Goal: Task Accomplishment & Management: Manage account settings

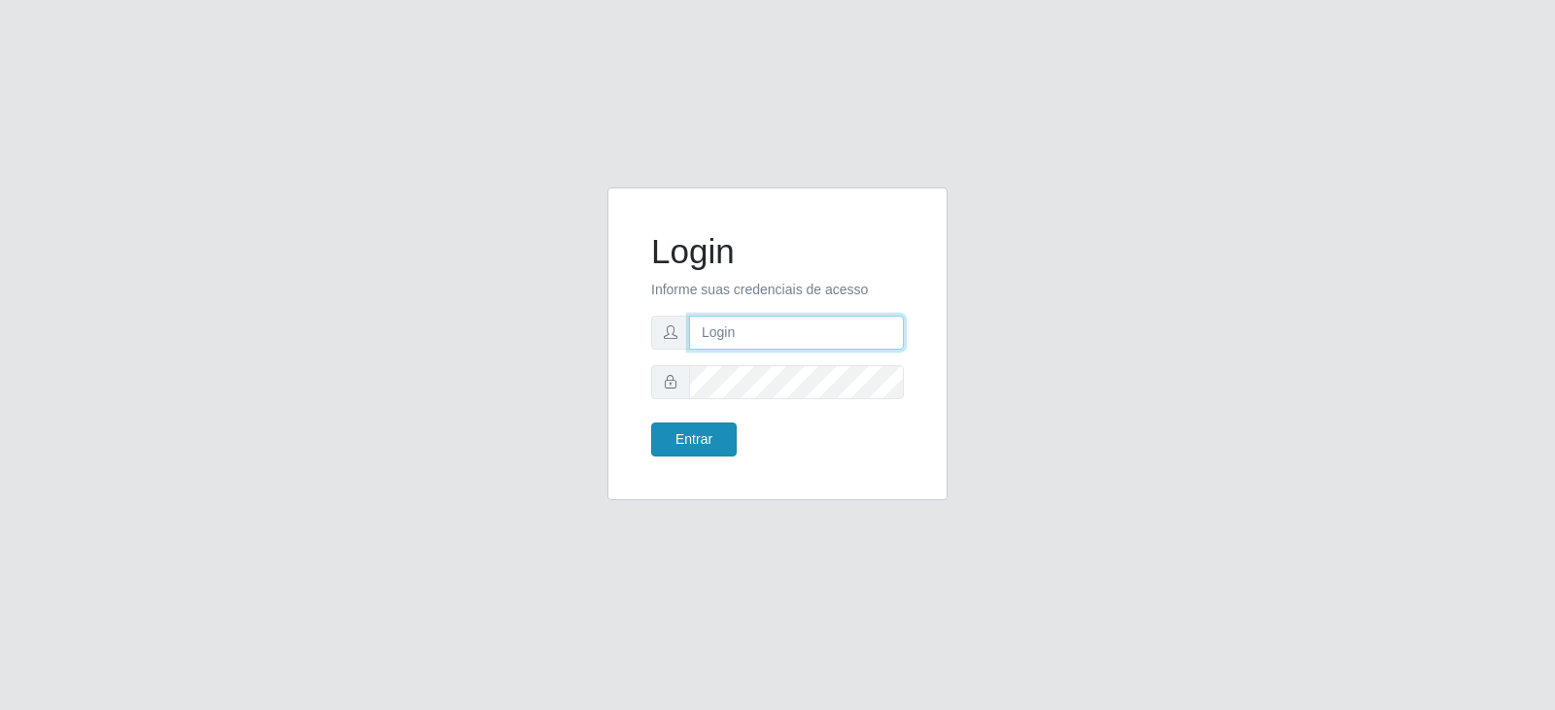
type input "[EMAIL_ADDRESS][DOMAIN_NAME]"
click at [698, 438] on button "Entrar" at bounding box center [694, 440] width 86 height 34
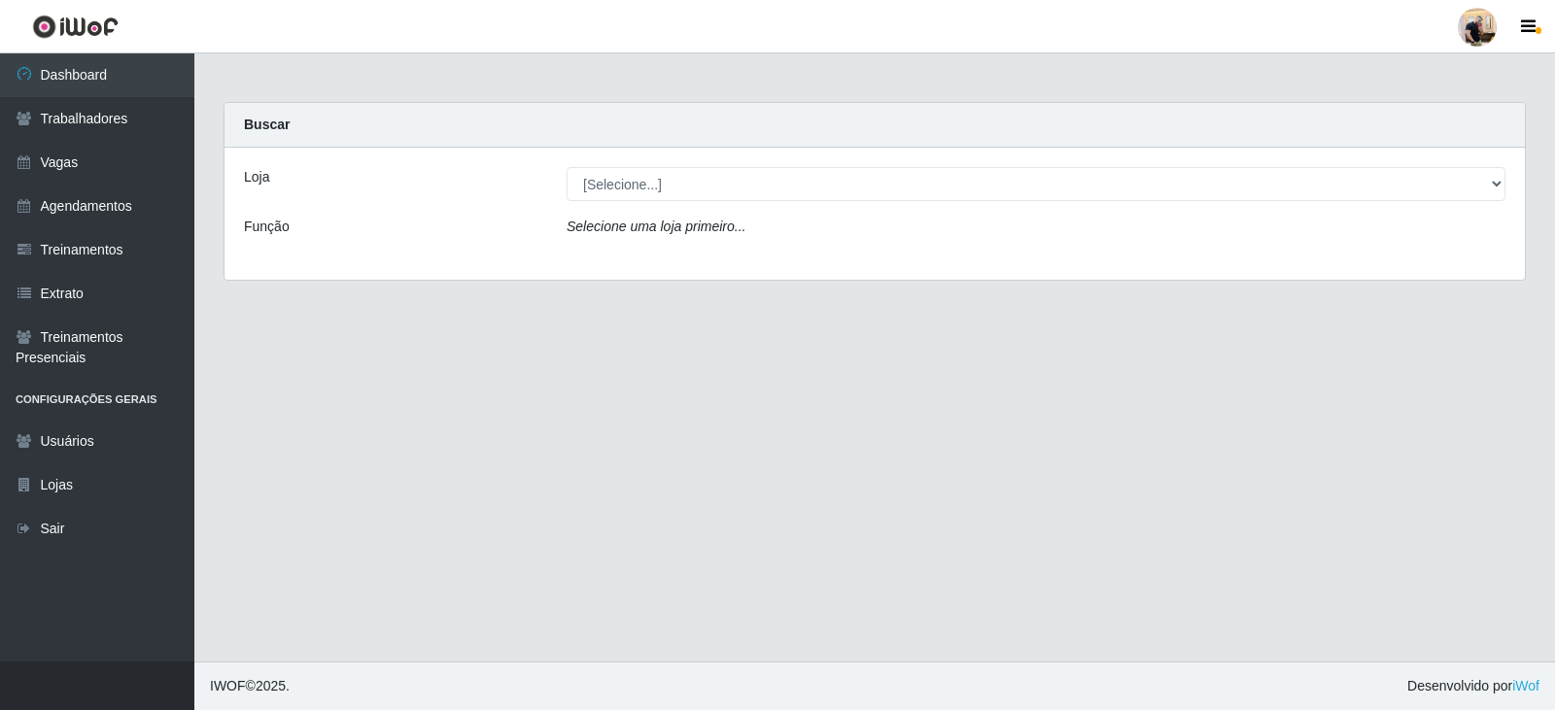
click at [691, 166] on div "Loja [Selecione...] SuperFácil Atacado - Vale do Sol Função Selecione uma loja …" at bounding box center [874, 214] width 1300 height 132
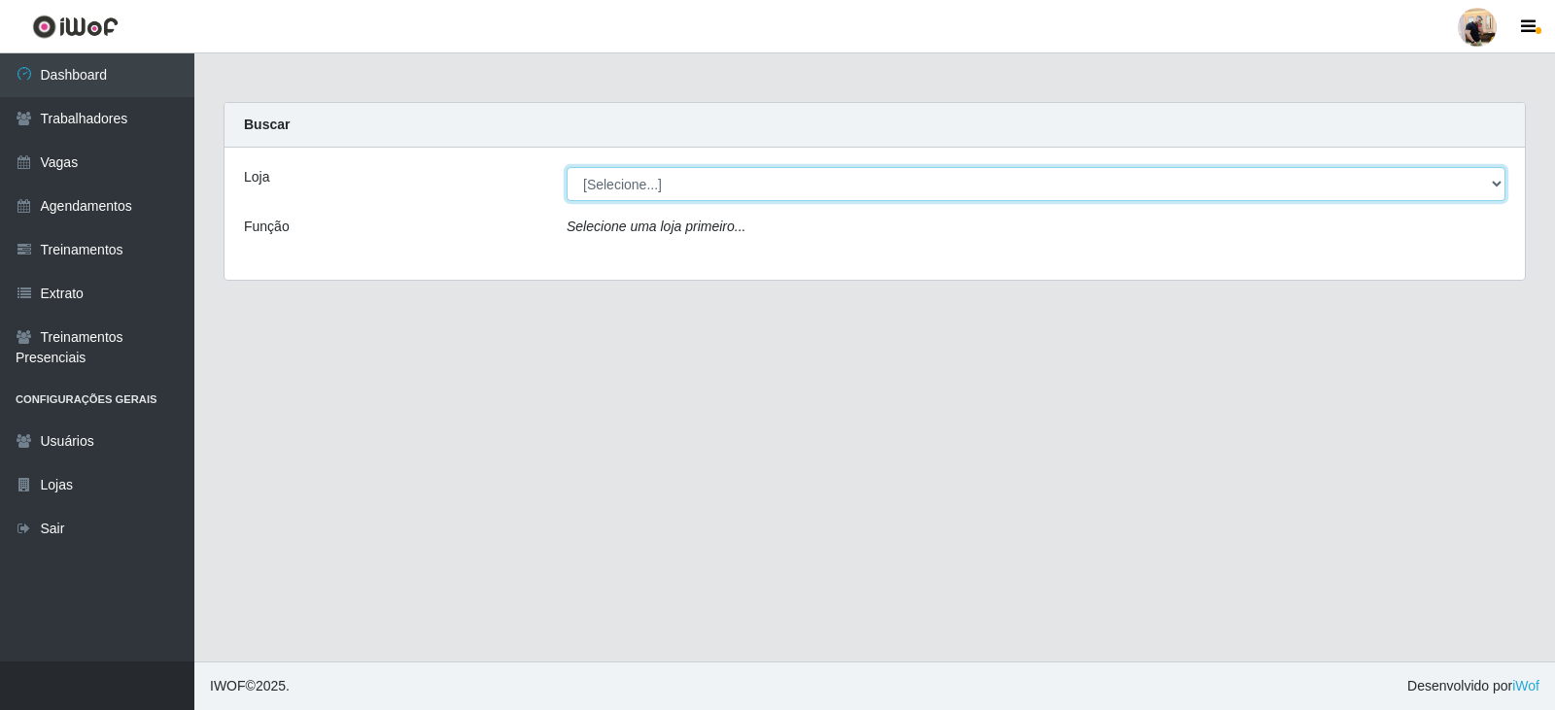
click at [695, 189] on select "[Selecione...] SuperFácil Atacado - Vale do Sol" at bounding box center [1035, 184] width 939 height 34
select select "502"
click at [566, 167] on select "[Selecione...] SuperFácil Atacado - Vale do Sol" at bounding box center [1035, 184] width 939 height 34
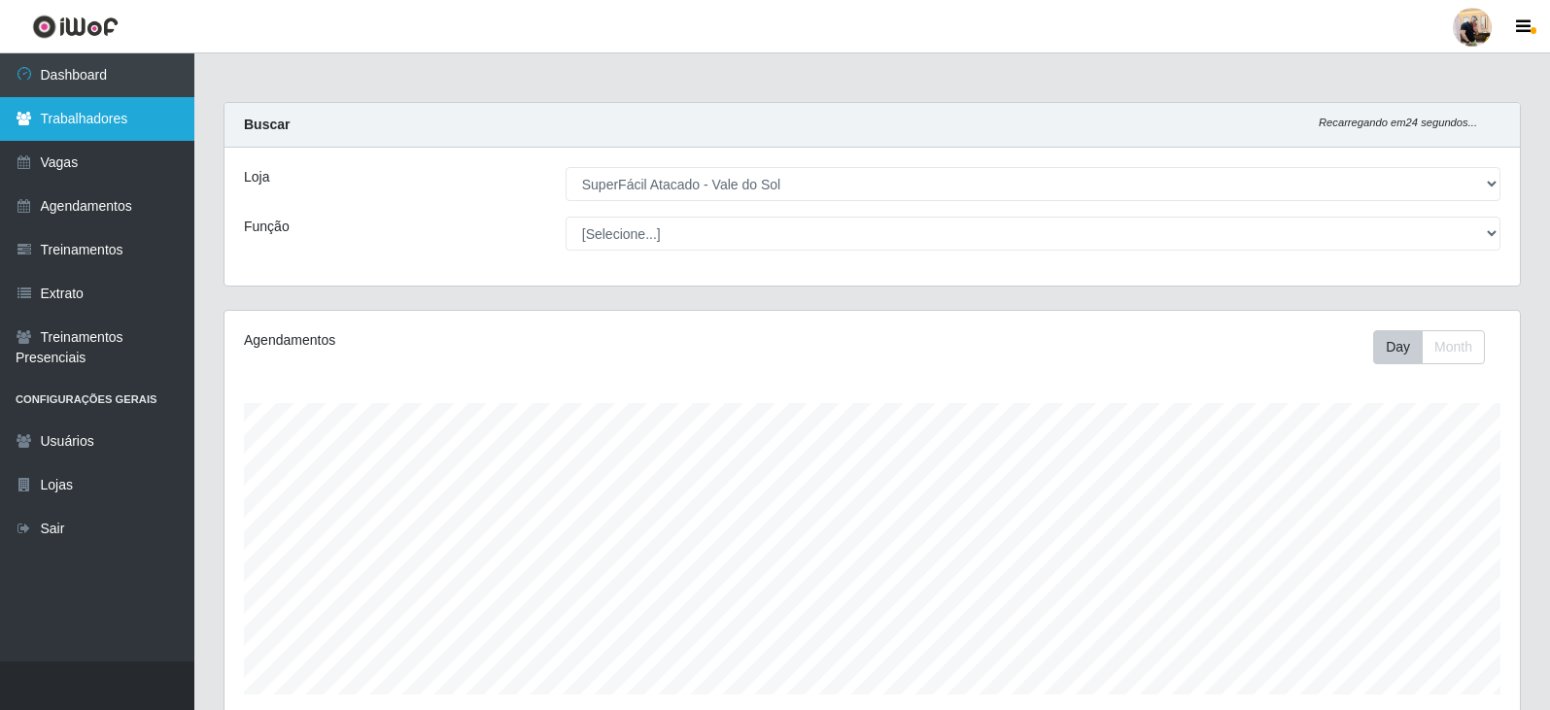
click at [108, 109] on link "Trabalhadores" at bounding box center [97, 119] width 194 height 44
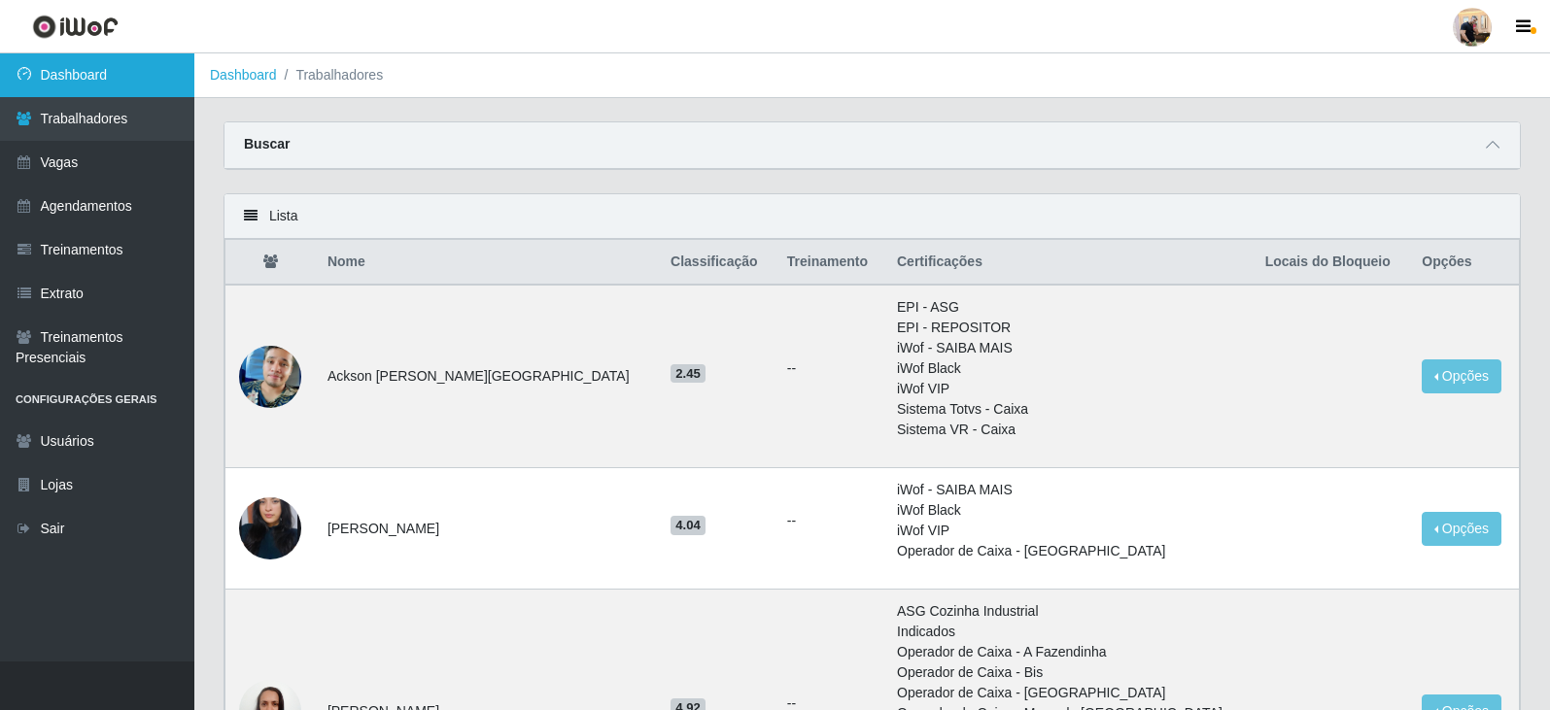
drag, startPoint x: 49, startPoint y: 84, endPoint x: 66, endPoint y: 90, distance: 18.8
click at [49, 84] on link "Dashboard" at bounding box center [97, 75] width 194 height 44
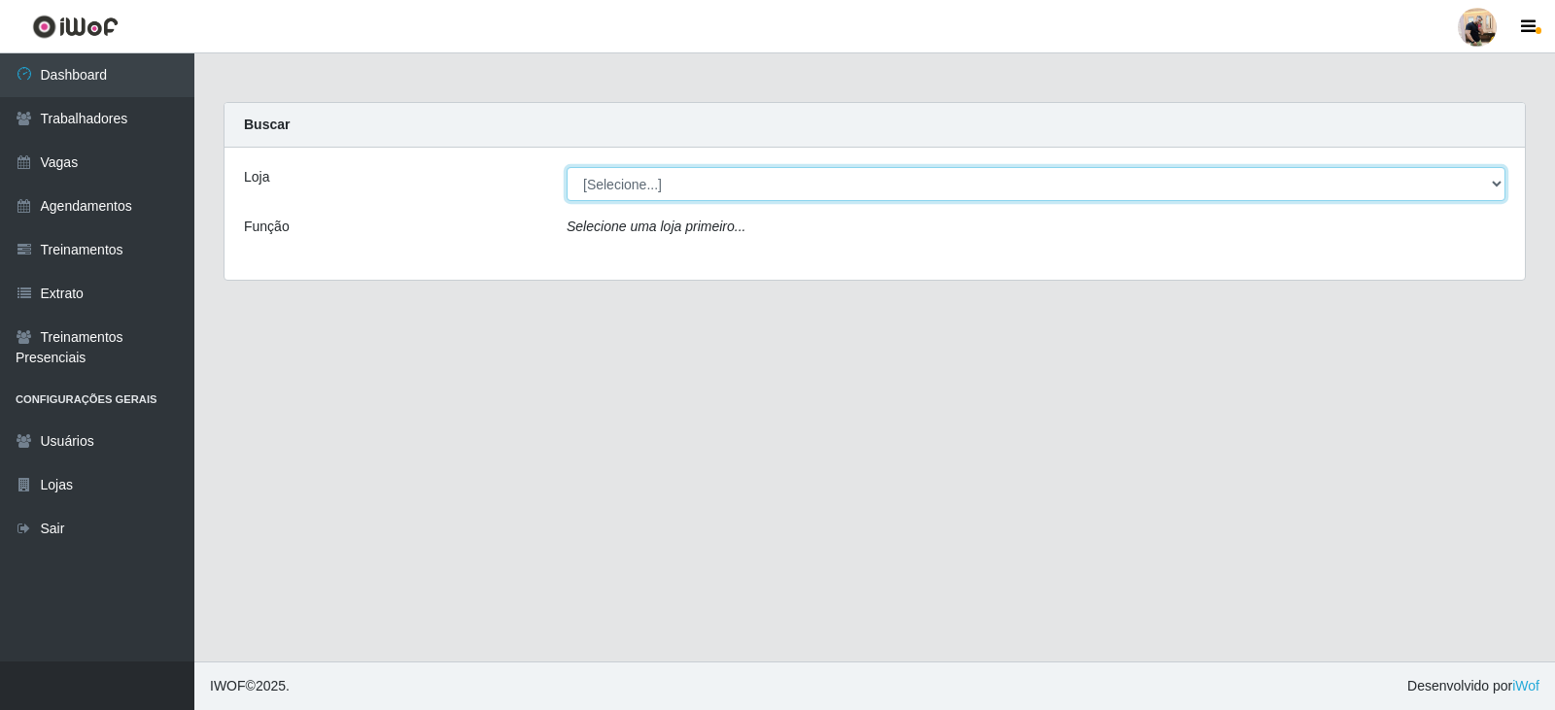
click at [1360, 189] on select "[Selecione...] SuperFácil Atacado - Vale do Sol" at bounding box center [1035, 184] width 939 height 34
select select "502"
click at [566, 167] on select "[Selecione...] SuperFácil Atacado - Vale do Sol" at bounding box center [1035, 184] width 939 height 34
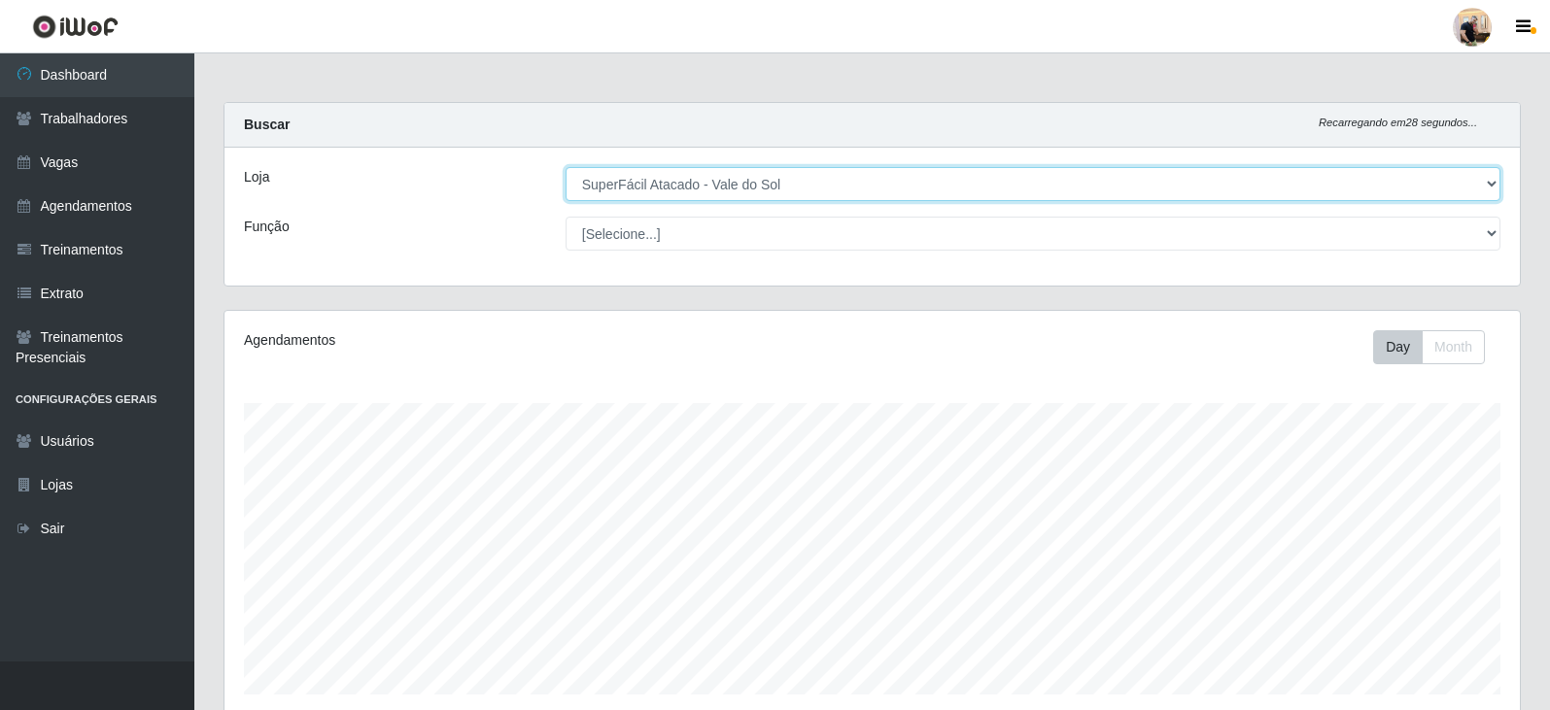
scroll to position [234, 0]
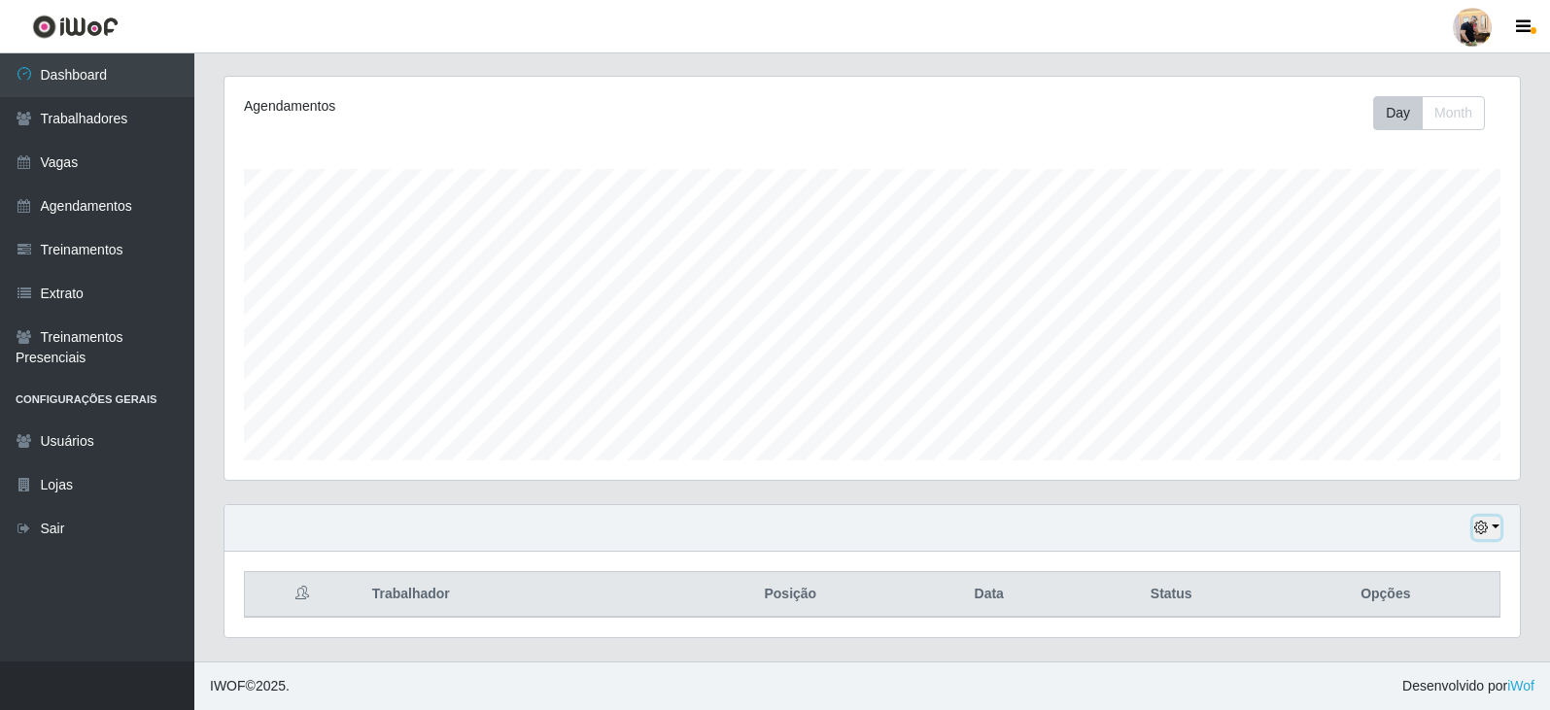
click at [1496, 526] on button "button" at bounding box center [1486, 528] width 27 height 22
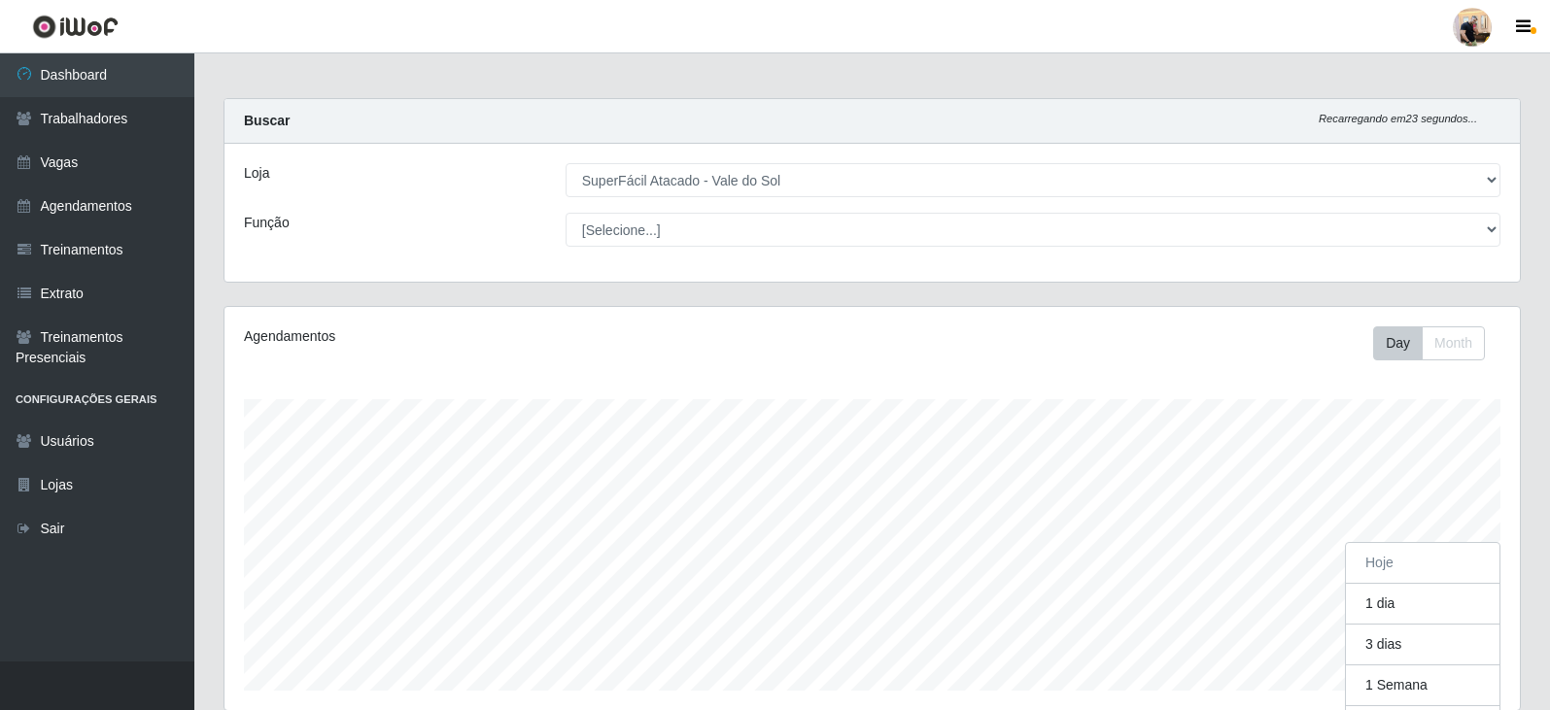
scroll to position [0, 0]
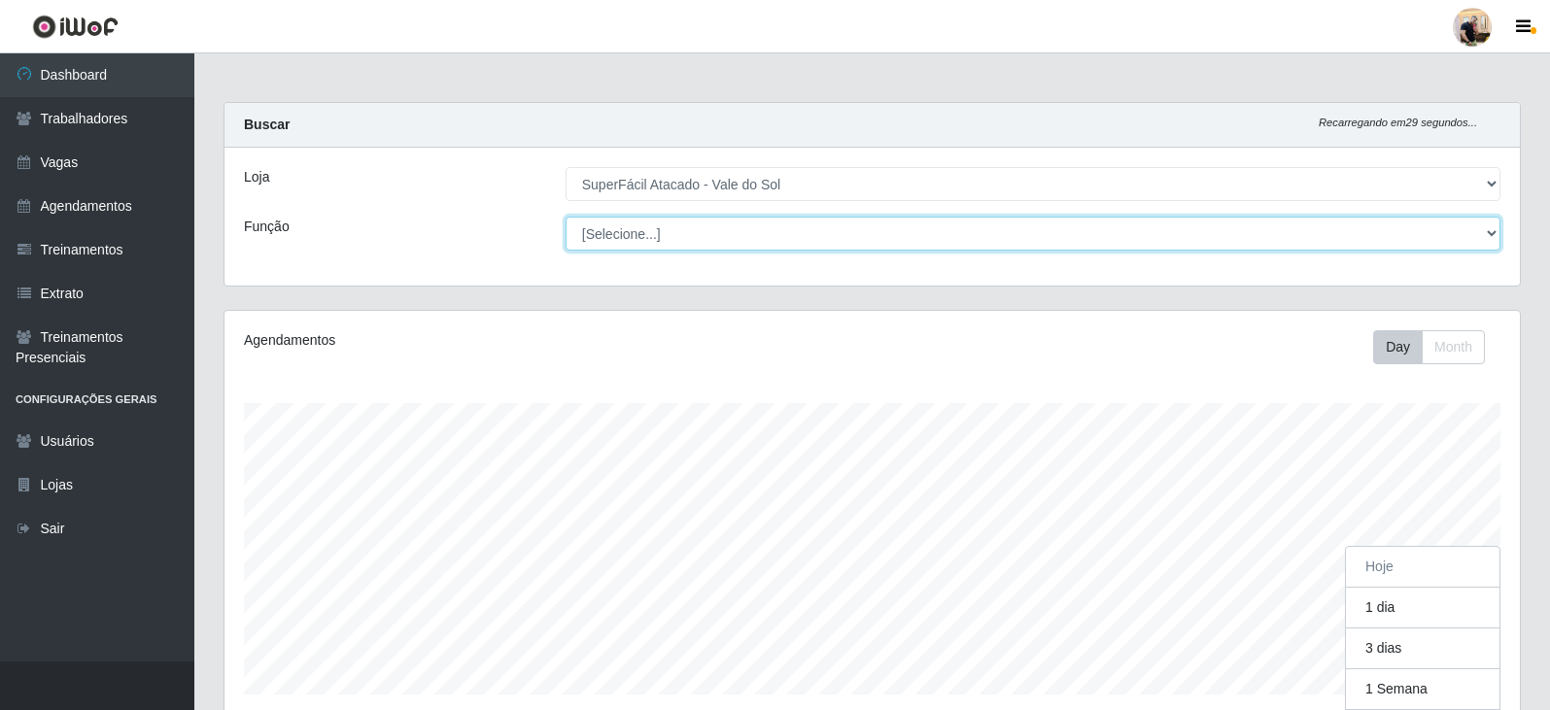
click at [680, 229] on select "[Selecione...] Embalador Embalador + Embalador ++ Operador de Caixa Operador de…" at bounding box center [1033, 234] width 935 height 34
click at [566, 217] on select "[Selecione...] Embalador Embalador + Embalador ++ Operador de Caixa Operador de…" at bounding box center [1033, 234] width 935 height 34
click at [763, 233] on select "[Selecione...] Embalador Embalador + Embalador ++ Operador de Caixa Operador de…" at bounding box center [1033, 234] width 935 height 34
click at [566, 217] on select "[Selecione...] Embalador Embalador + Embalador ++ Operador de Caixa Operador de…" at bounding box center [1033, 234] width 935 height 34
click at [1035, 241] on select "[Selecione...] Embalador Embalador + Embalador ++ Operador de Caixa Operador de…" at bounding box center [1033, 234] width 935 height 34
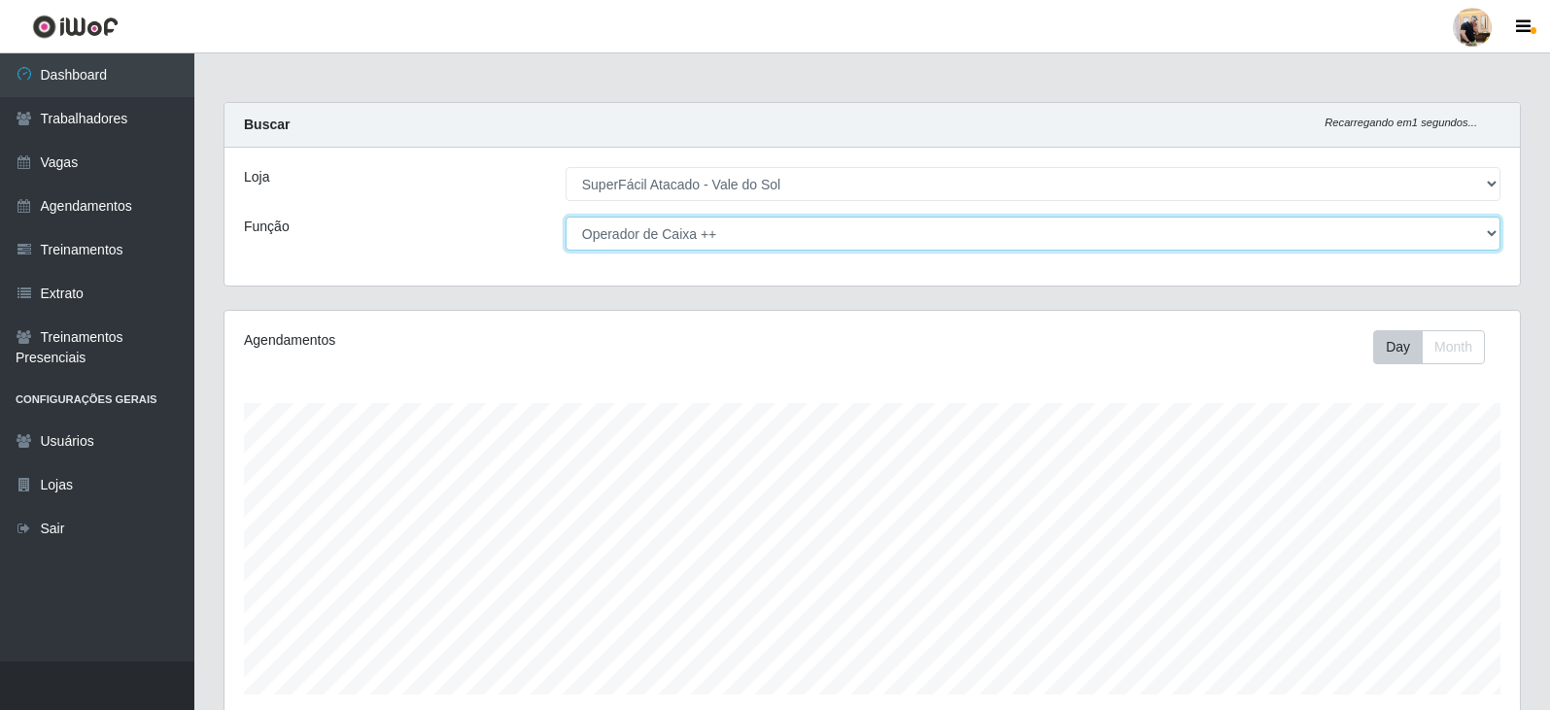
select select "72"
click at [566, 217] on select "[Selecione...] Embalador Embalador + Embalador ++ Operador de Caixa Operador de…" at bounding box center [1033, 234] width 935 height 34
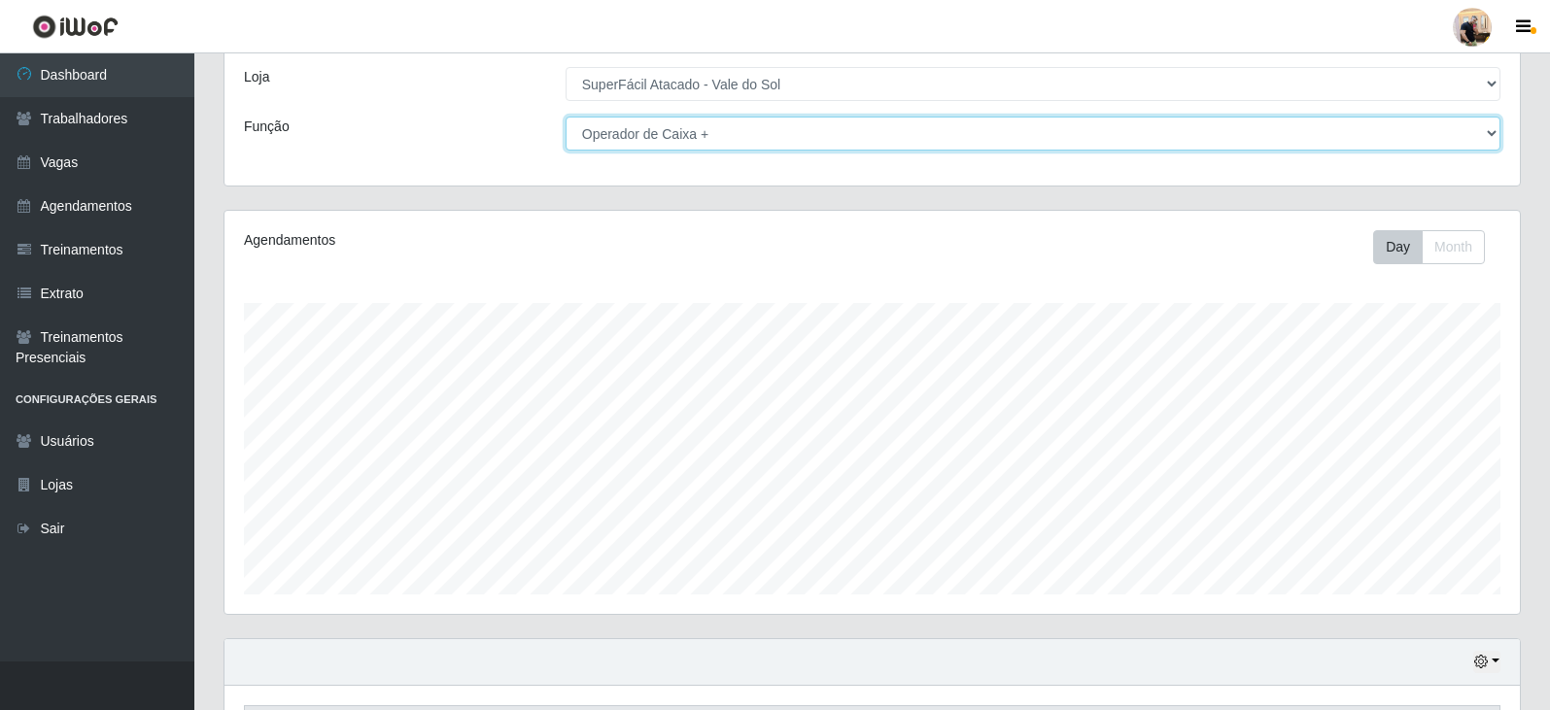
scroll to position [234, 0]
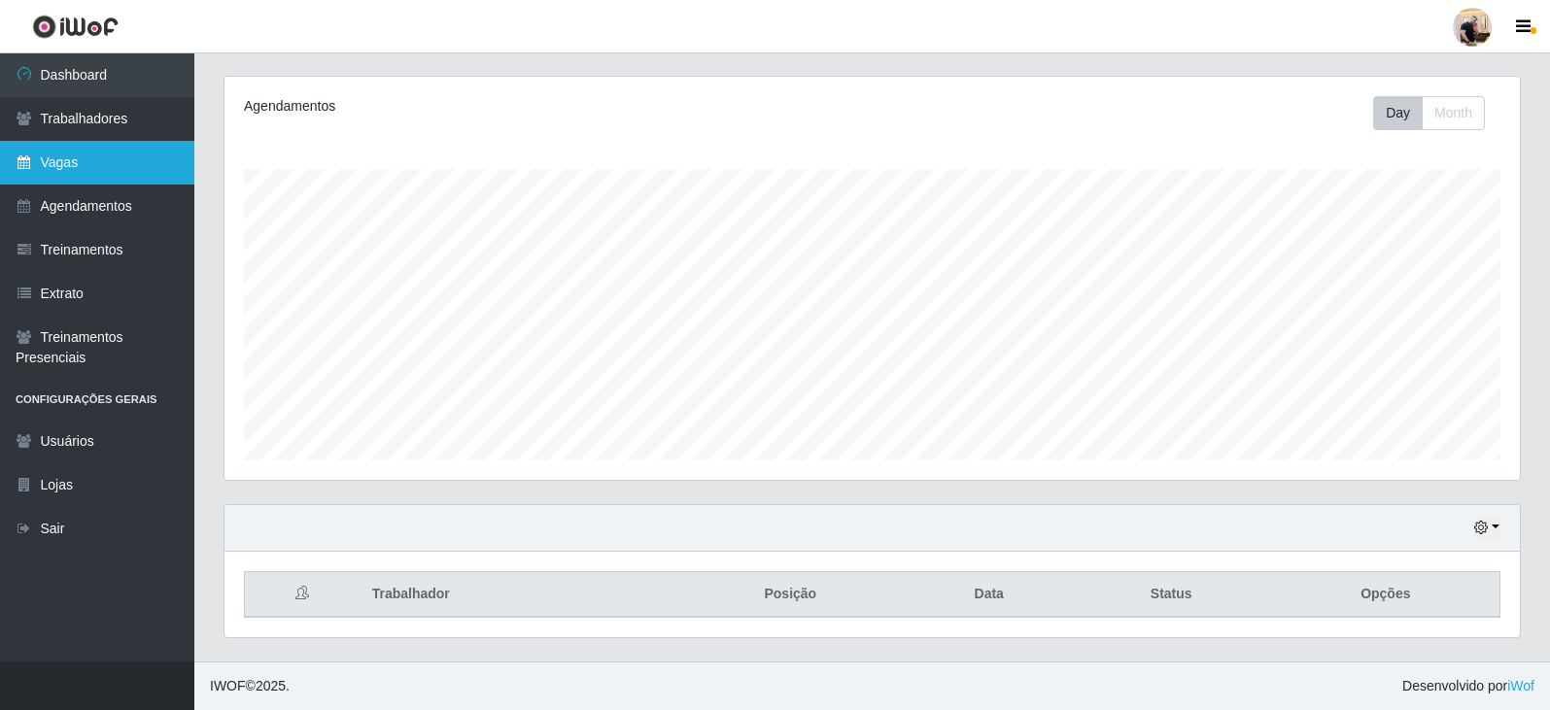
click at [131, 164] on link "Vagas" at bounding box center [97, 163] width 194 height 44
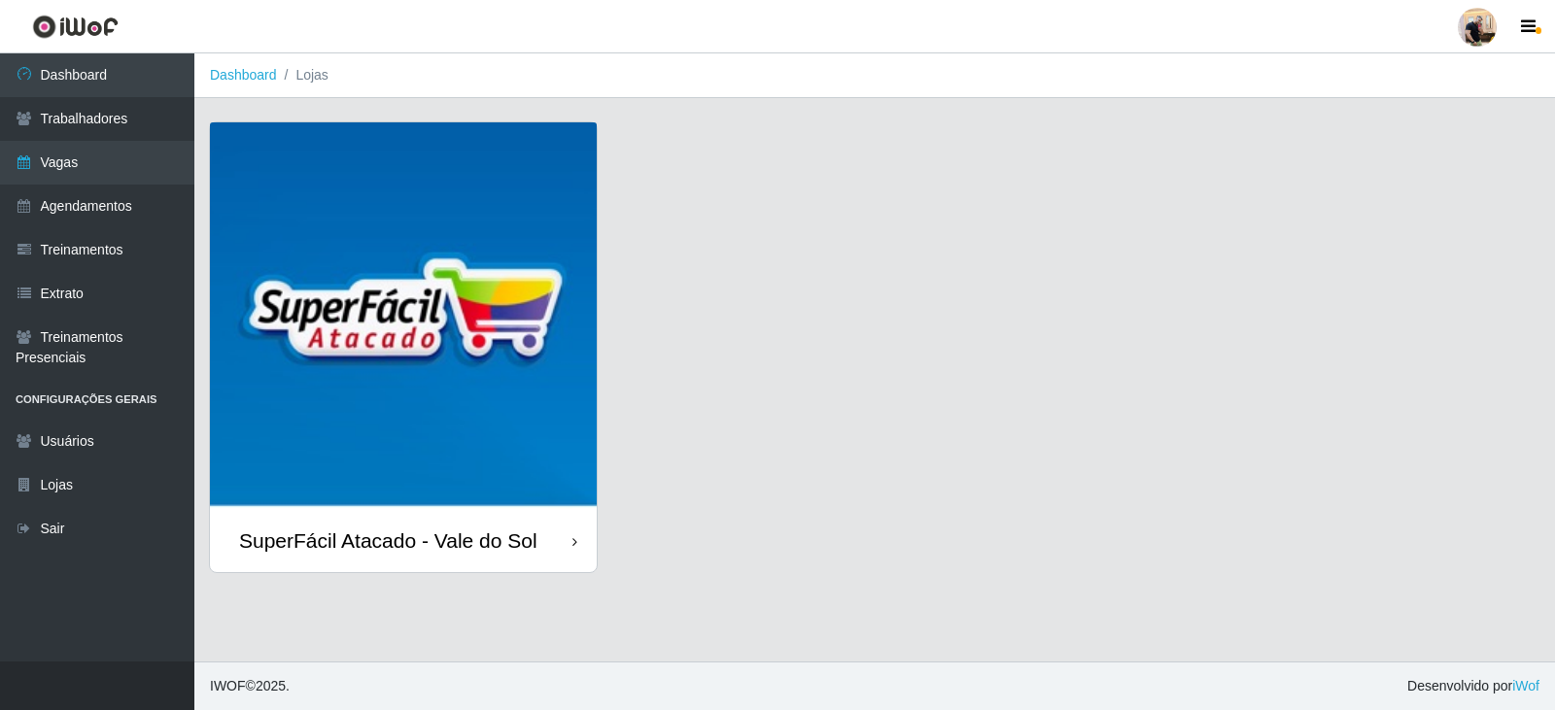
click at [401, 421] on img at bounding box center [403, 315] width 387 height 387
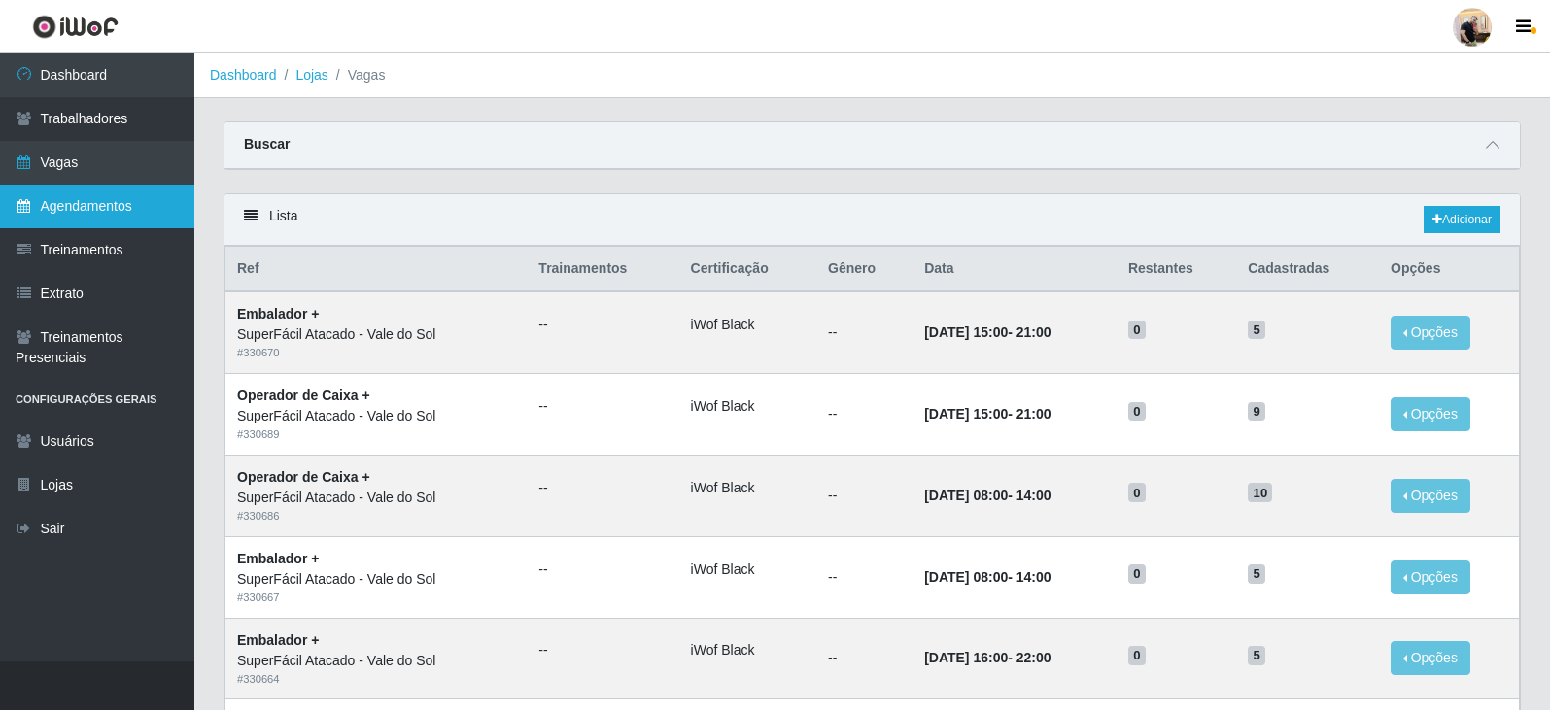
click at [90, 217] on link "Agendamentos" at bounding box center [97, 207] width 194 height 44
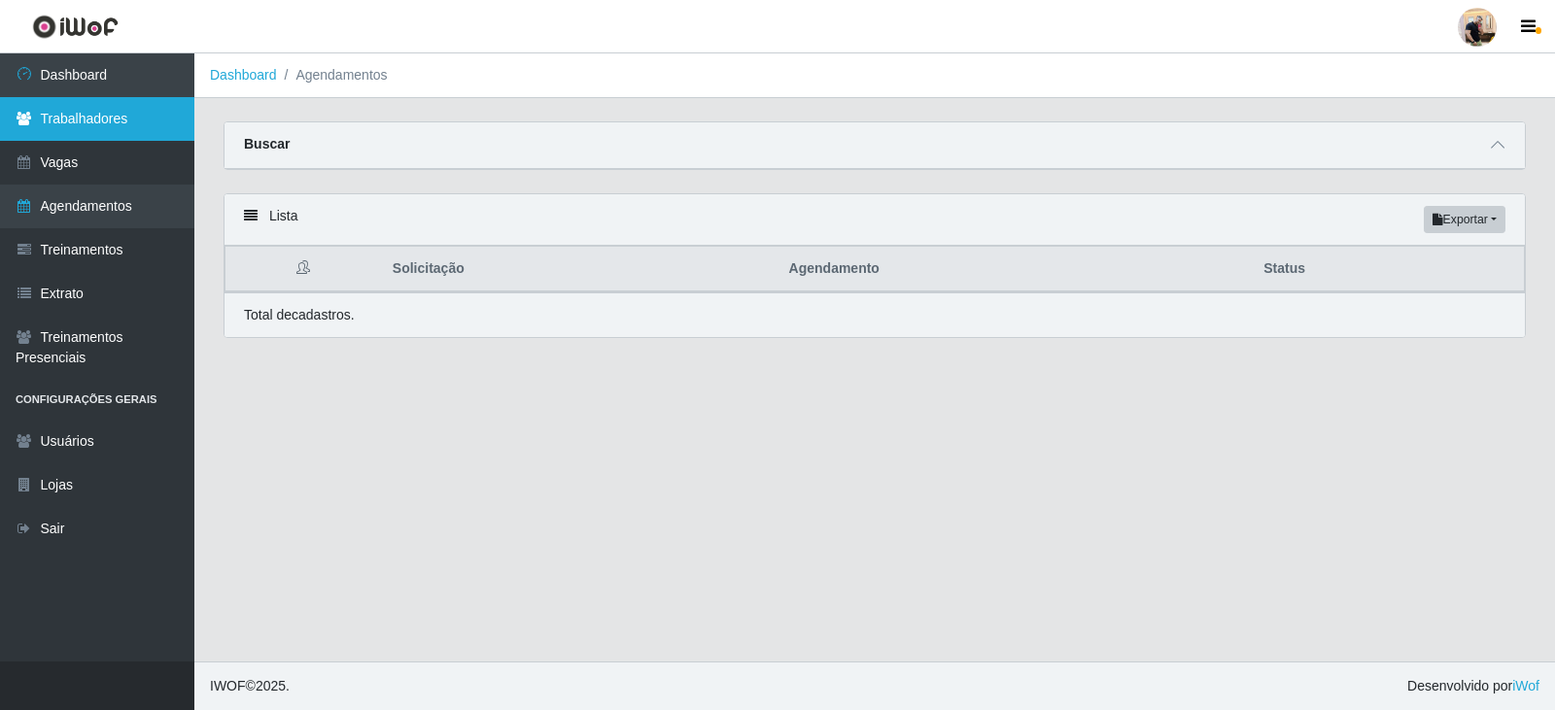
click at [81, 134] on link "Trabalhadores" at bounding box center [97, 119] width 194 height 44
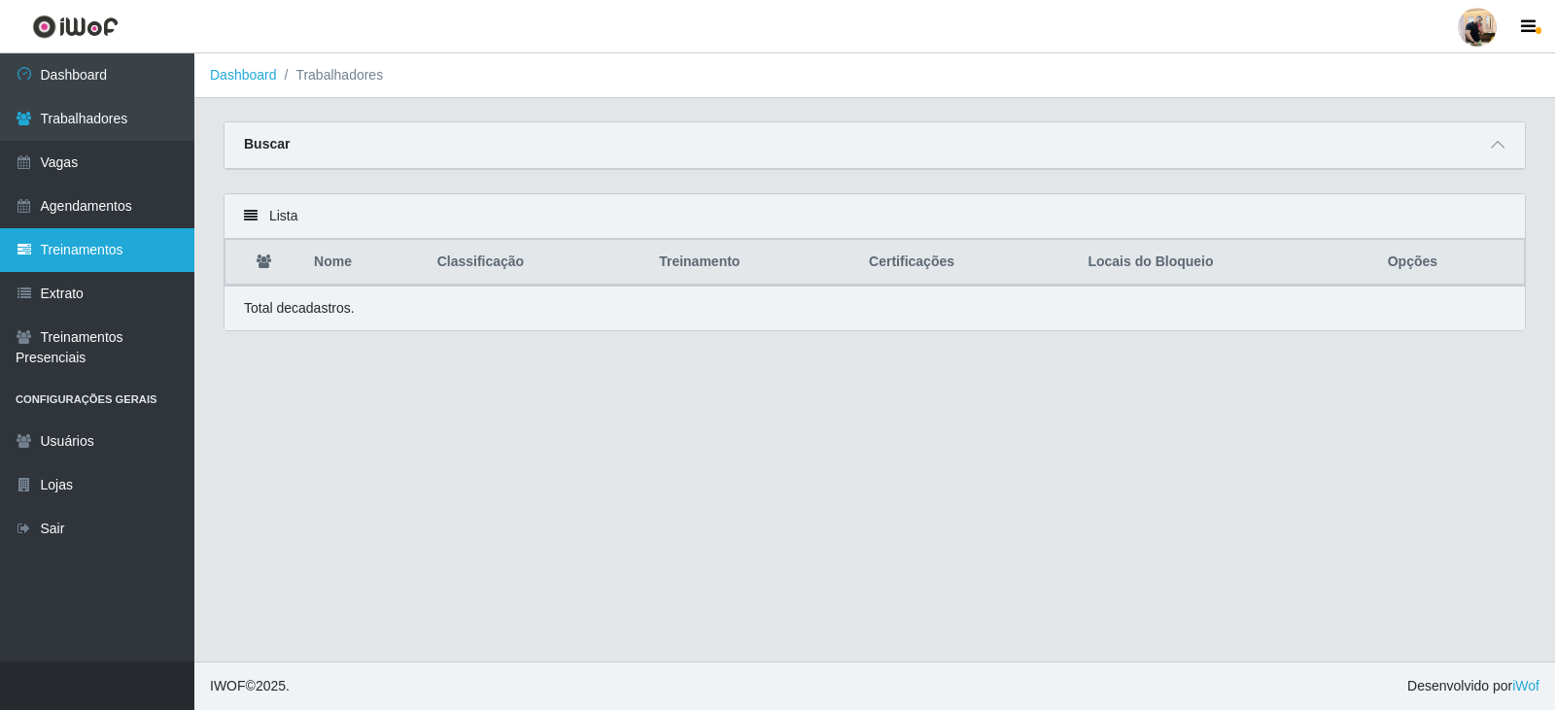
click at [31, 246] on icon at bounding box center [24, 250] width 17 height 14
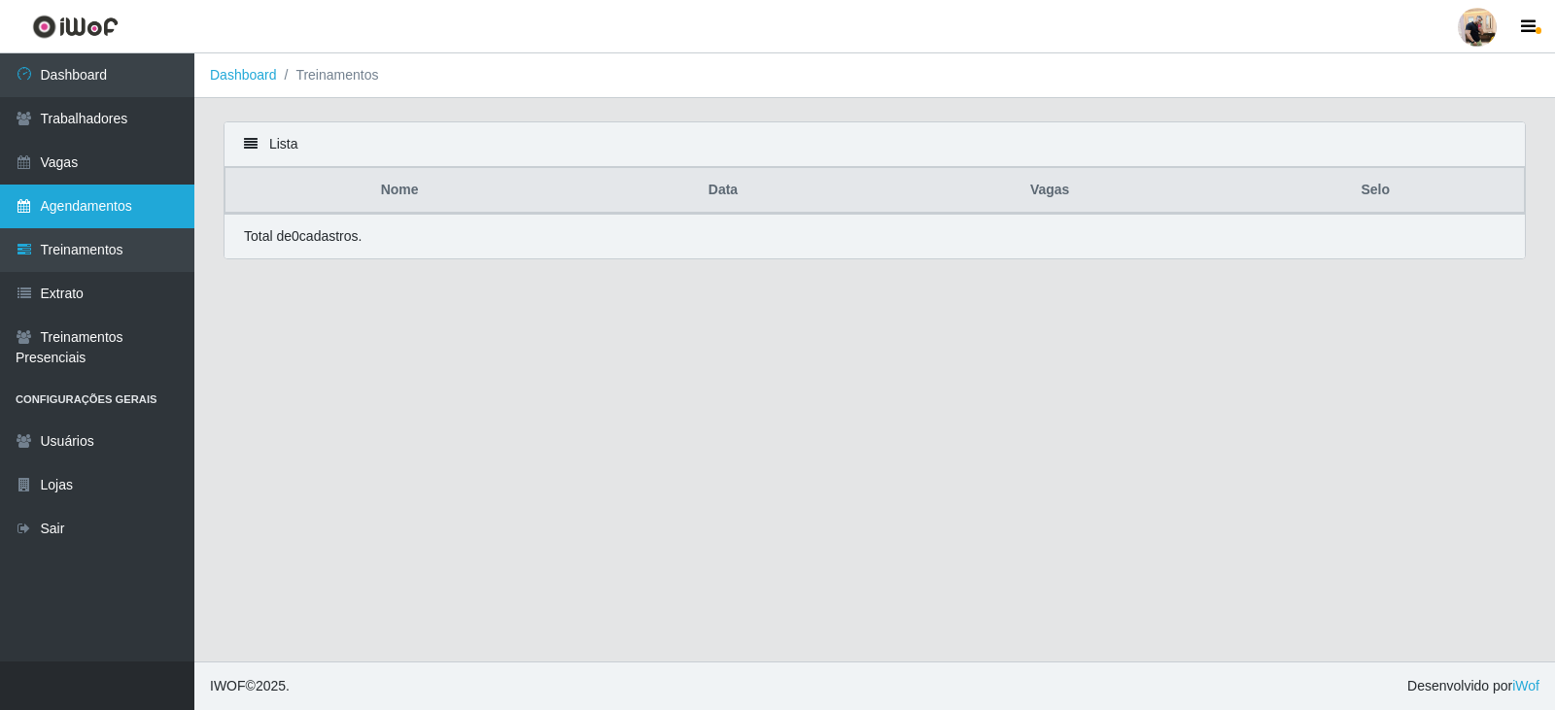
click at [64, 206] on link "Agendamentos" at bounding box center [97, 207] width 194 height 44
